Goal: Check status: Check status

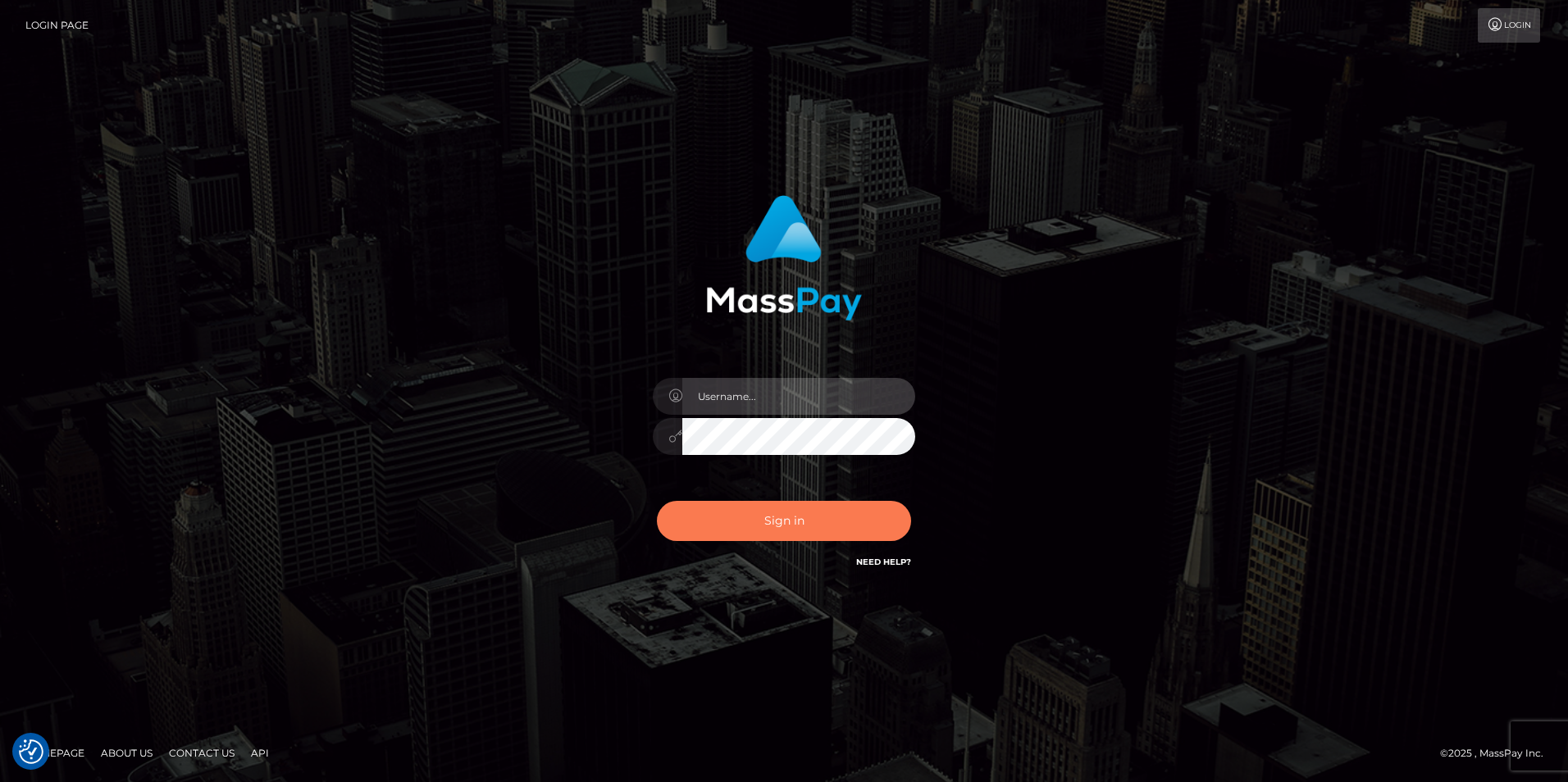
type input "india.of"
click at [814, 533] on button "Sign in" at bounding box center [784, 521] width 254 height 40
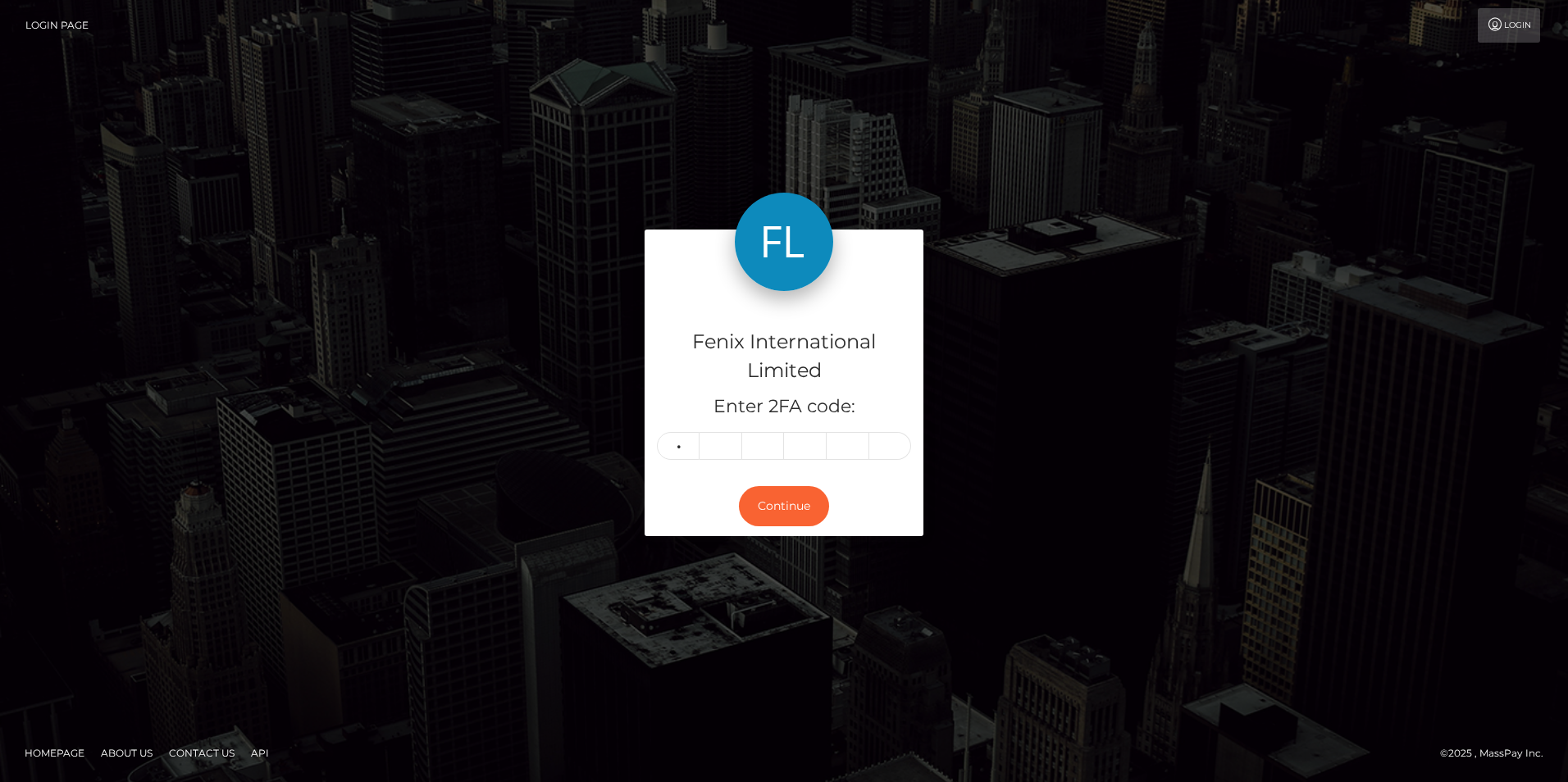
type input "6"
type input "7"
type input "2"
type input "7"
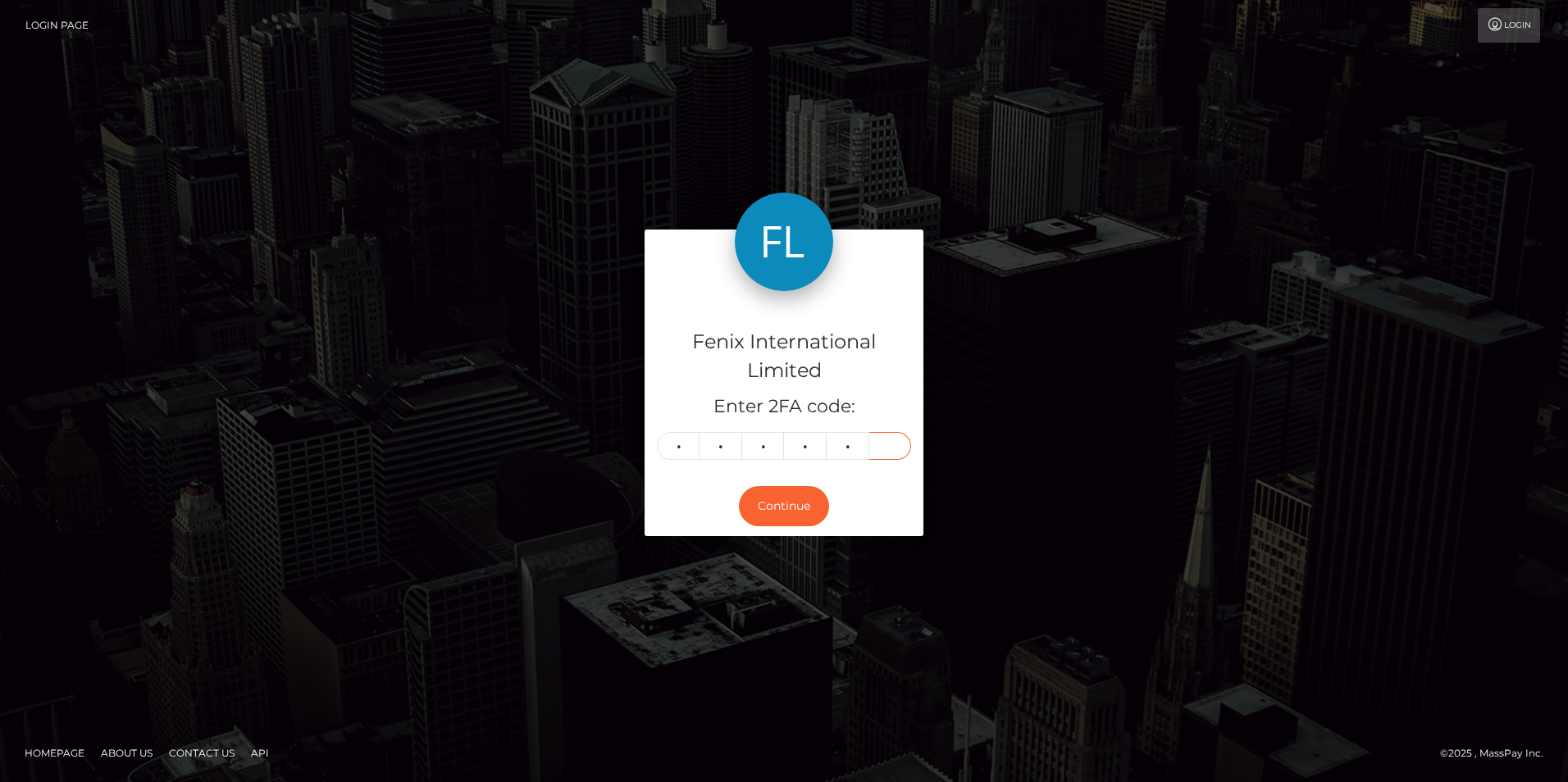
type input "7"
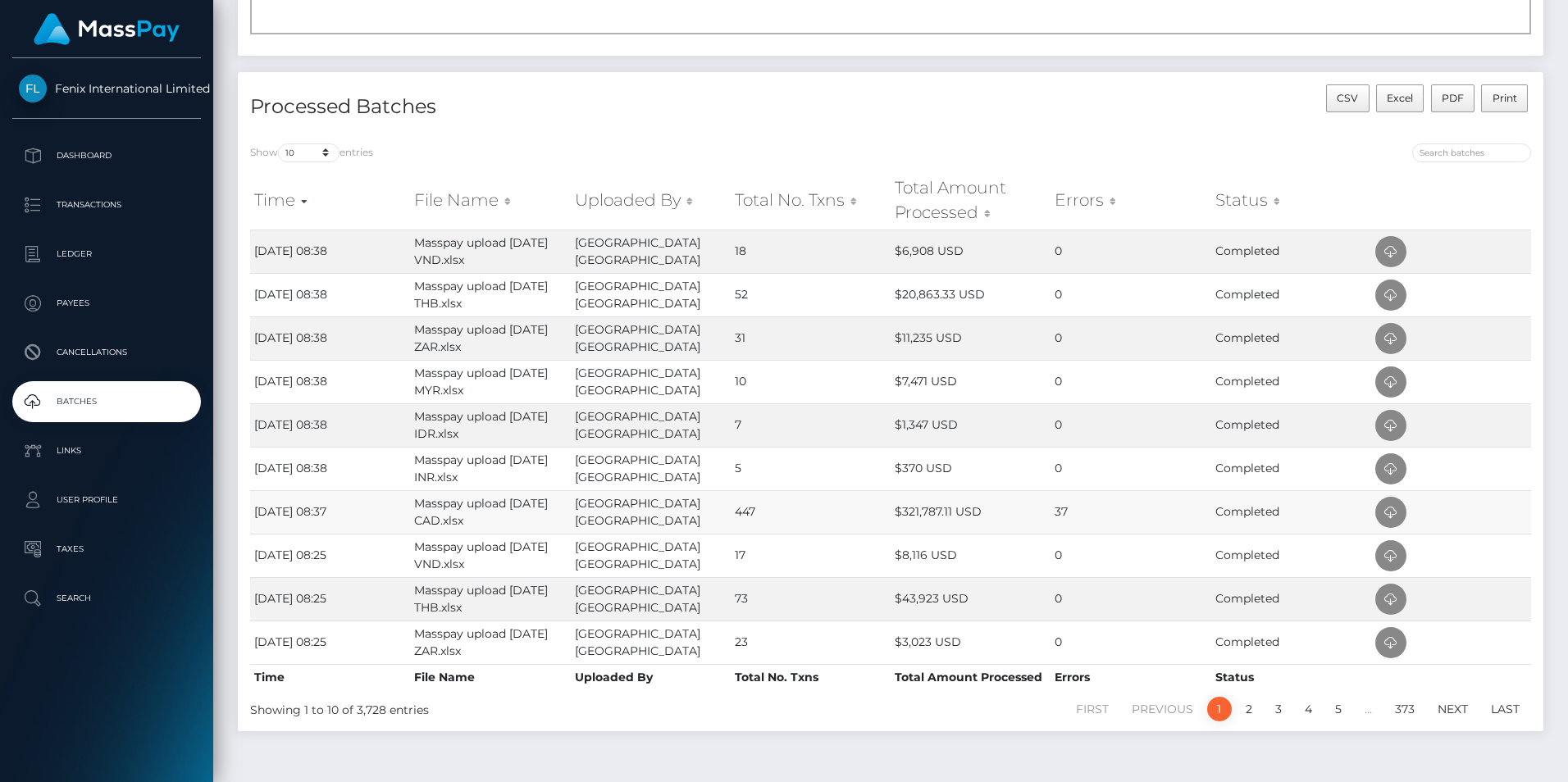
scroll to position [293, 0]
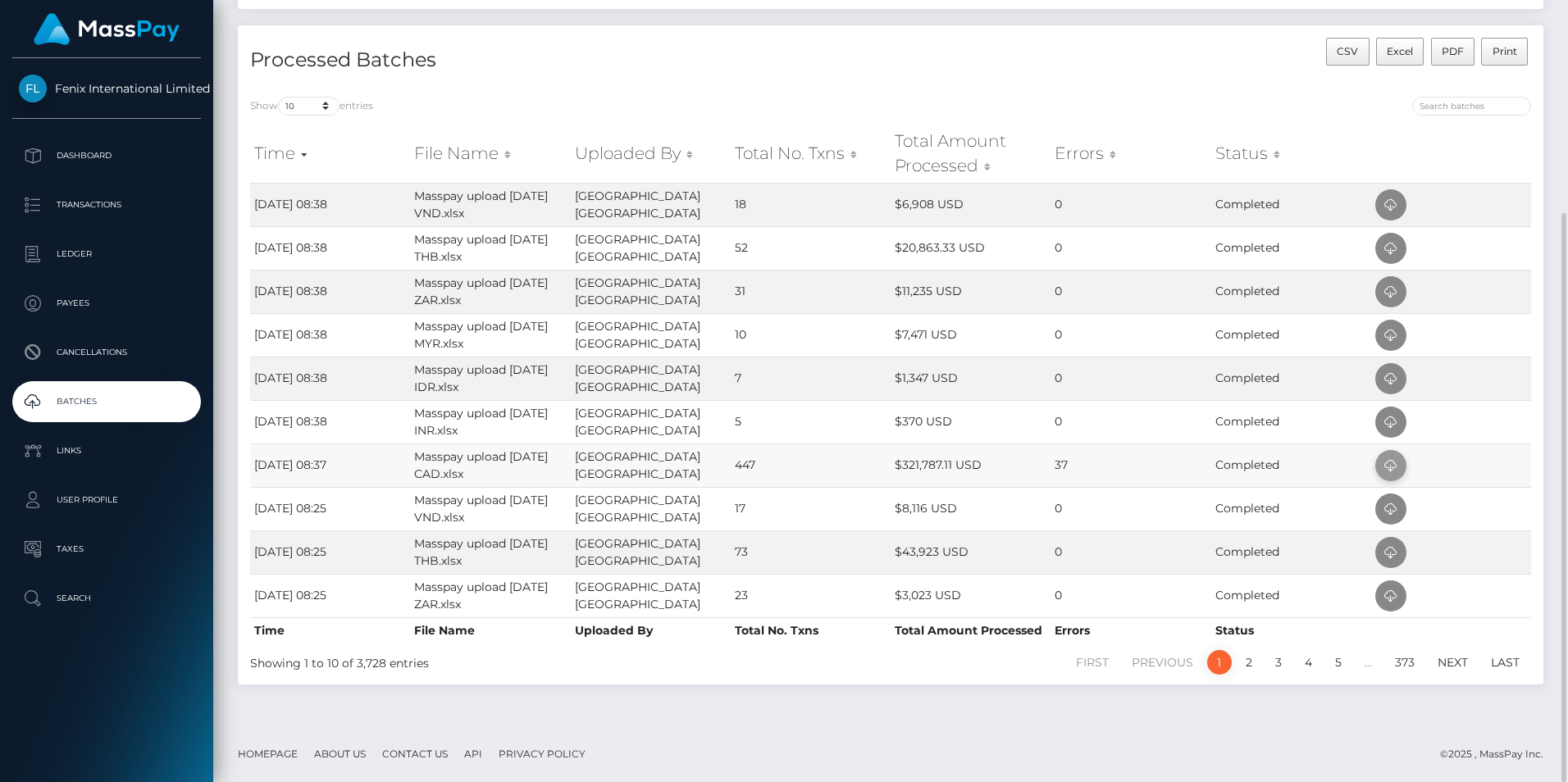
click at [1385, 463] on icon at bounding box center [1391, 465] width 20 height 21
click at [1492, 424] on td at bounding box center [1451, 421] width 160 height 44
click at [1398, 424] on icon at bounding box center [1391, 422] width 20 height 21
click at [1498, 373] on td at bounding box center [1451, 378] width 160 height 44
click at [1401, 376] on span at bounding box center [1390, 378] width 31 height 31
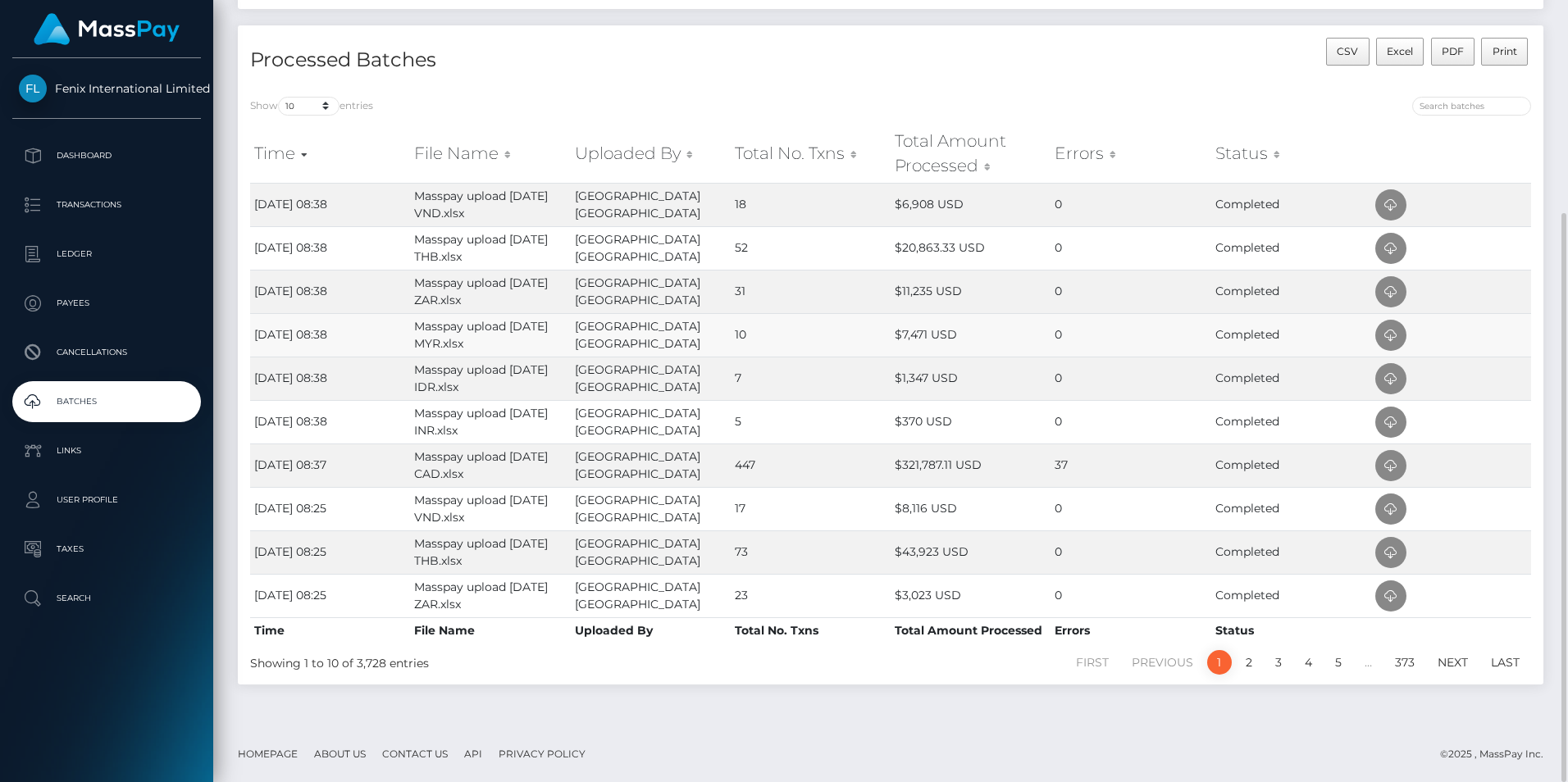
click at [1491, 344] on td at bounding box center [1451, 335] width 160 height 44
click at [1395, 330] on icon at bounding box center [1391, 336] width 20 height 21
click at [1506, 331] on td at bounding box center [1451, 335] width 160 height 44
click at [1402, 290] on span at bounding box center [1390, 292] width 31 height 31
click at [1484, 240] on td at bounding box center [1451, 248] width 160 height 44
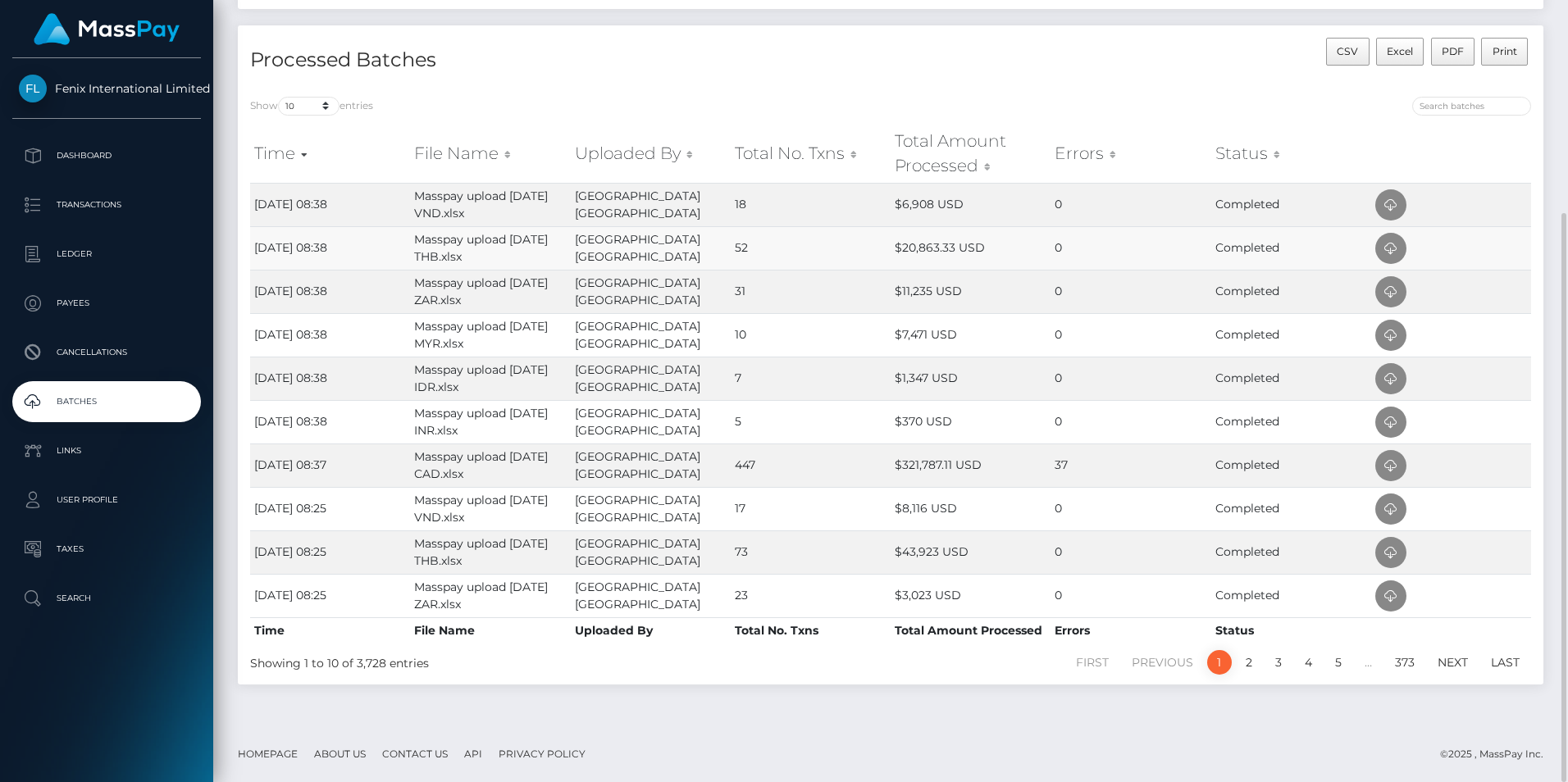
click at [1406, 243] on td at bounding box center [1451, 248] width 160 height 44
click at [1398, 244] on icon at bounding box center [1391, 249] width 20 height 21
click at [1495, 197] on td at bounding box center [1451, 204] width 160 height 44
click at [1397, 203] on icon at bounding box center [1391, 205] width 20 height 21
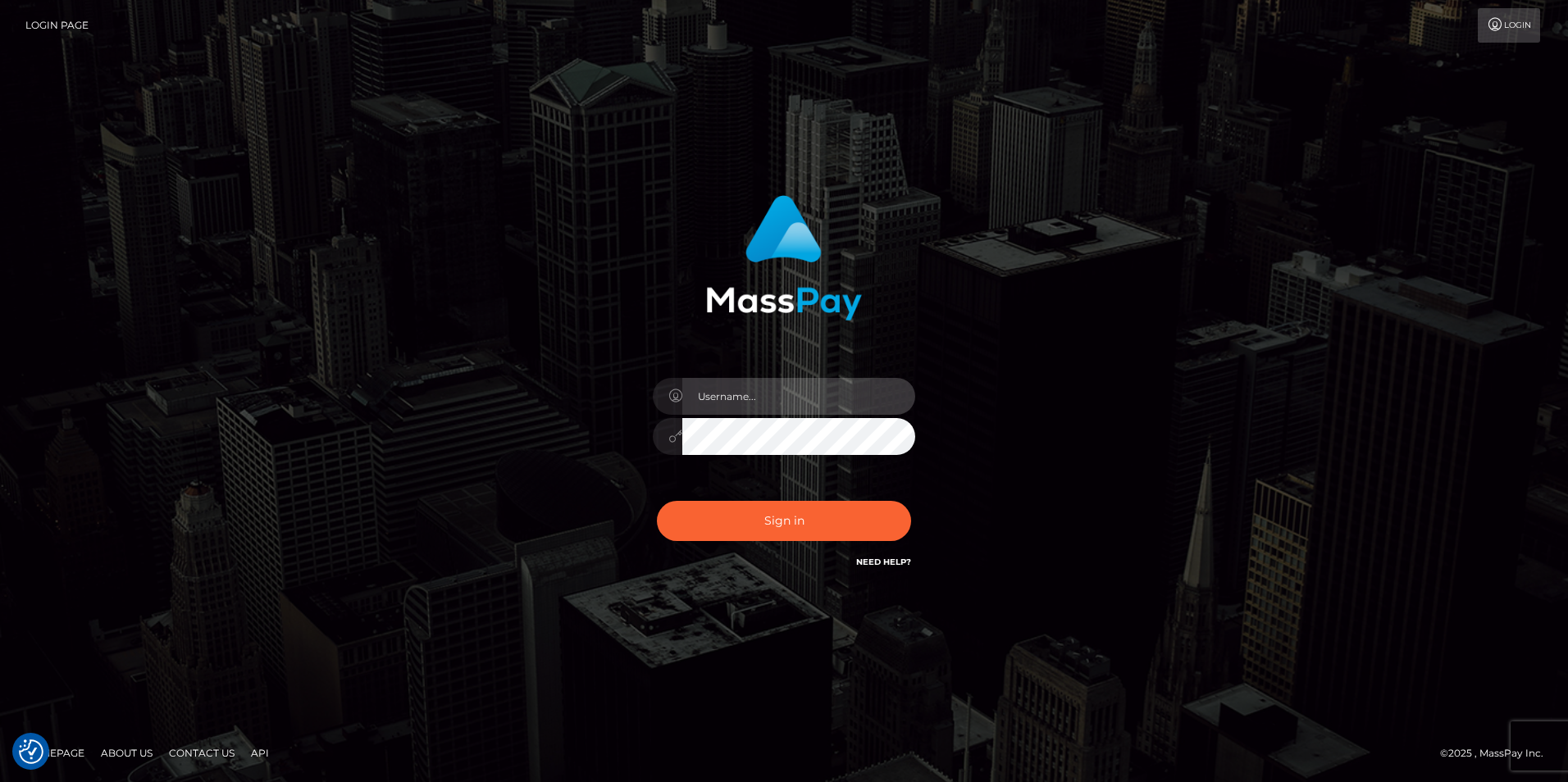
type input "india.of"
click at [1313, 333] on div "india.of Sign in" at bounding box center [784, 391] width 1568 height 663
